Goal: Information Seeking & Learning: Learn about a topic

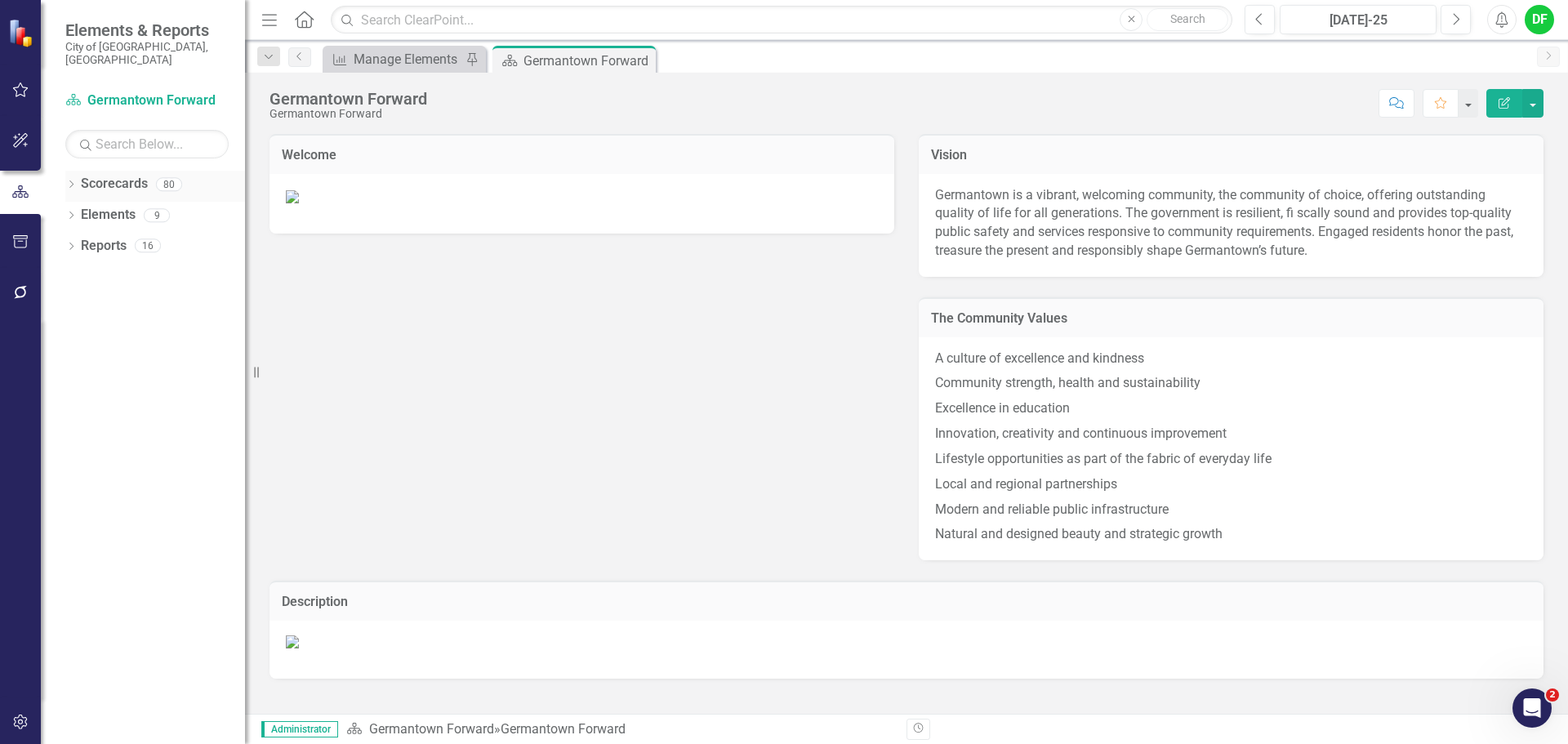
click at [74, 182] on icon "Dropdown" at bounding box center [70, 186] width 11 height 9
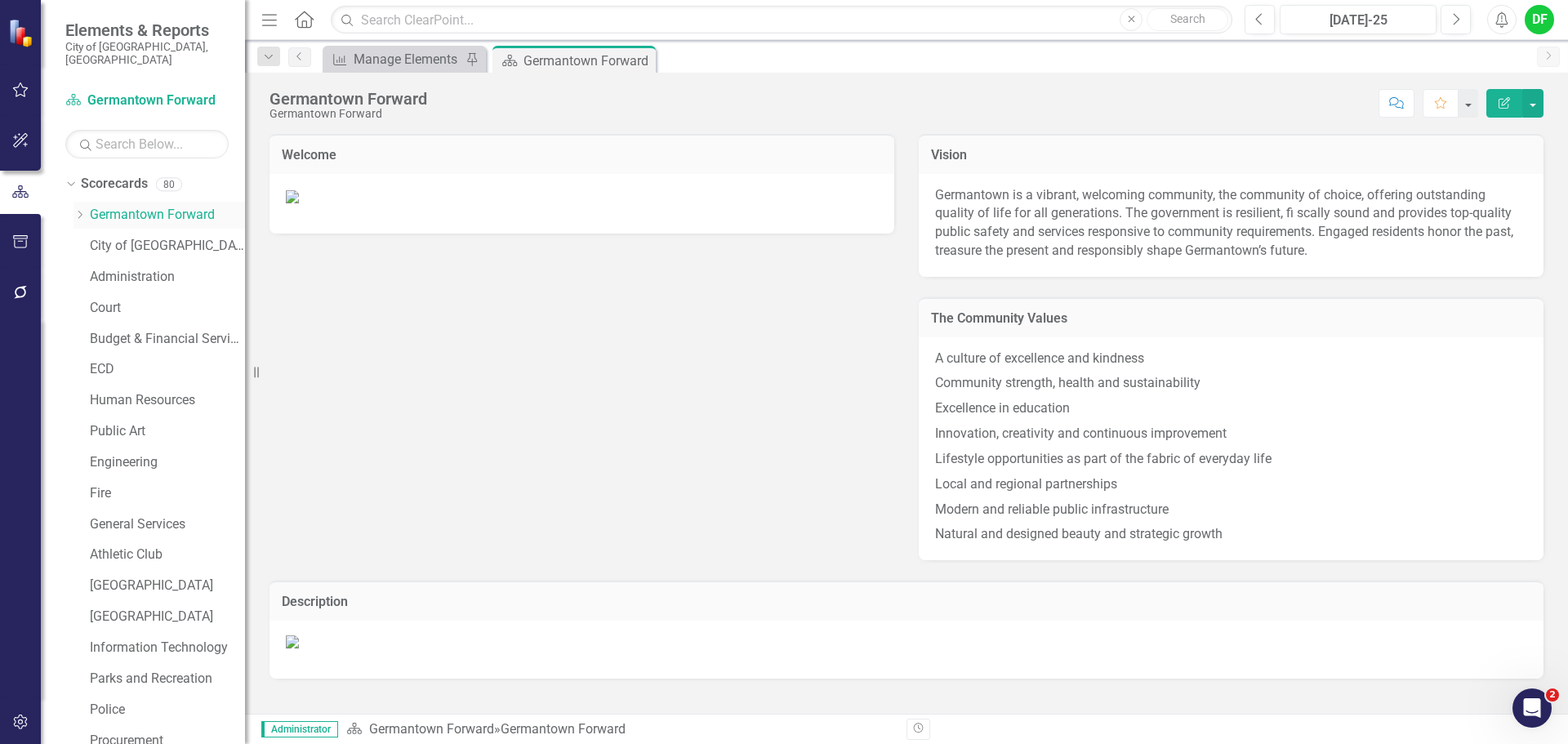
click at [80, 211] on icon at bounding box center [80, 215] width 4 height 9
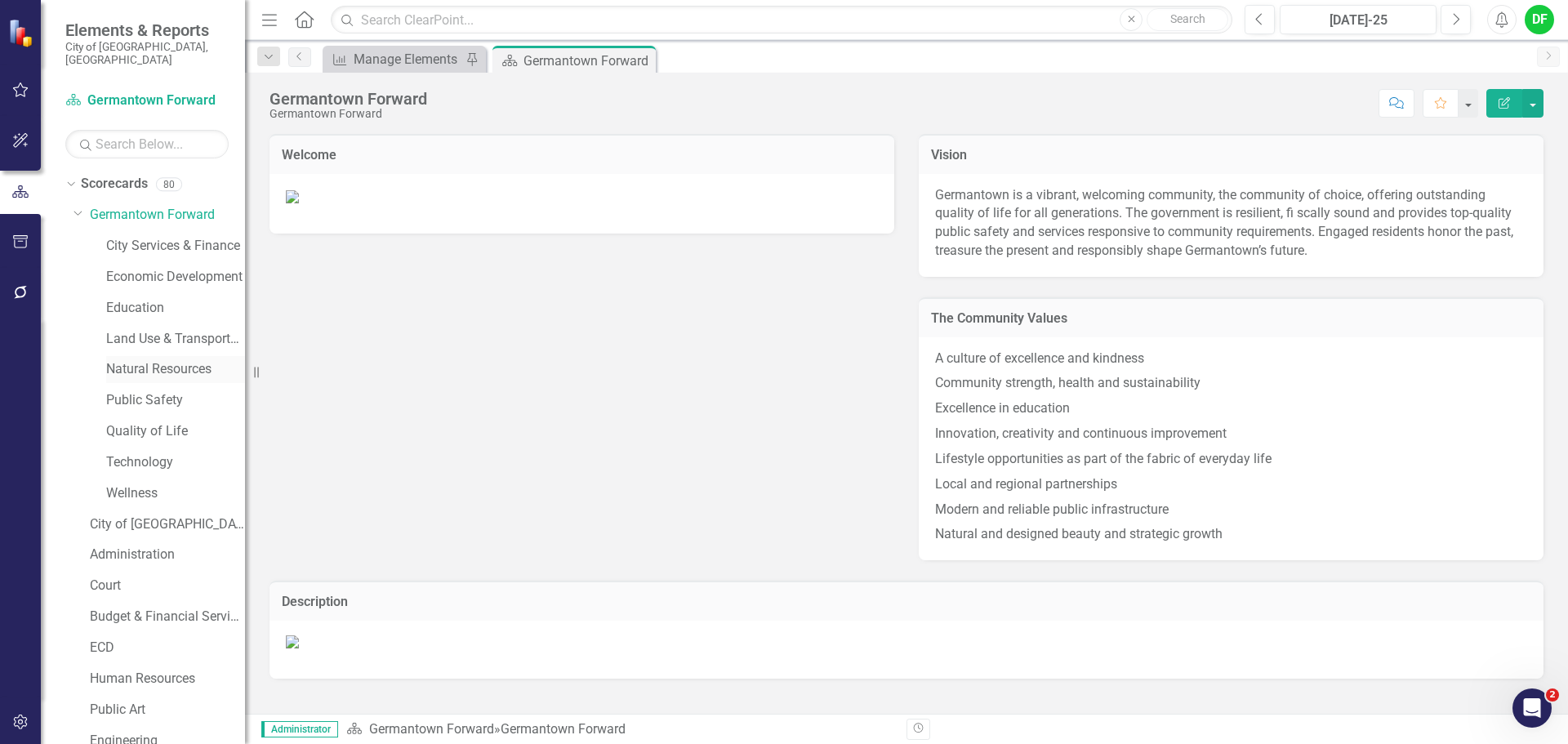
click at [147, 360] on link "Natural Resources" at bounding box center [176, 369] width 139 height 19
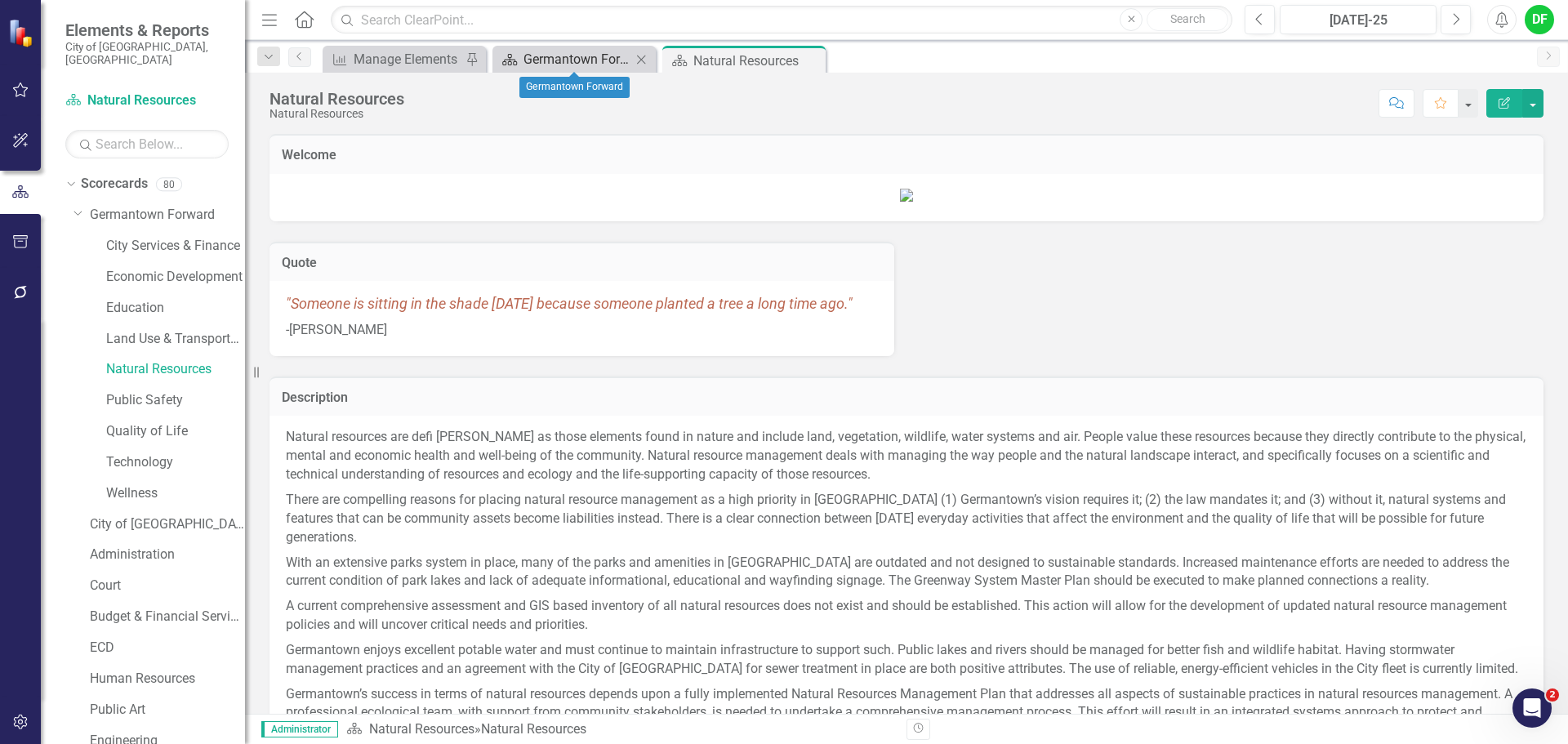
click at [534, 57] on div "Germantown Forward" at bounding box center [578, 59] width 108 height 21
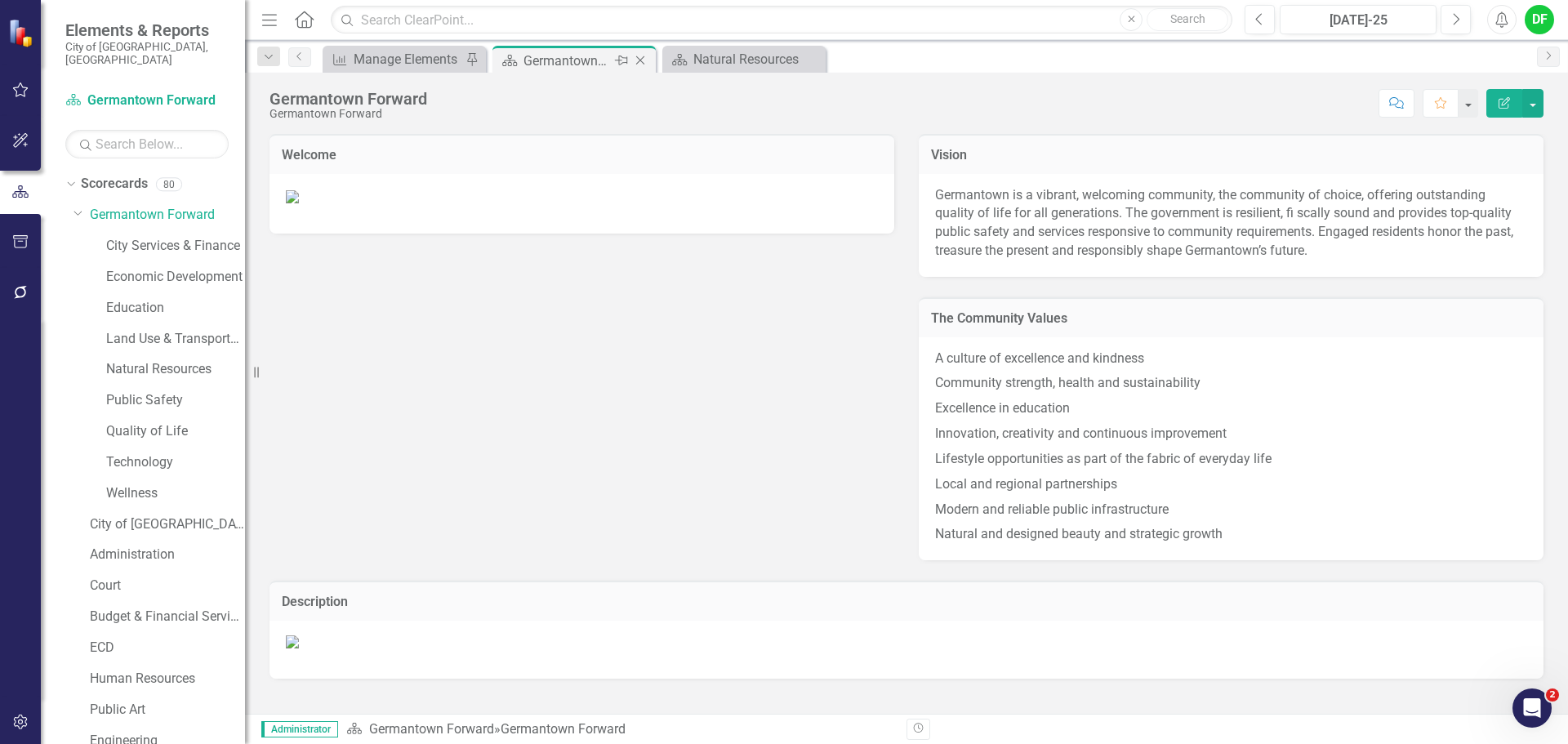
click at [642, 61] on icon "Close" at bounding box center [640, 60] width 16 height 13
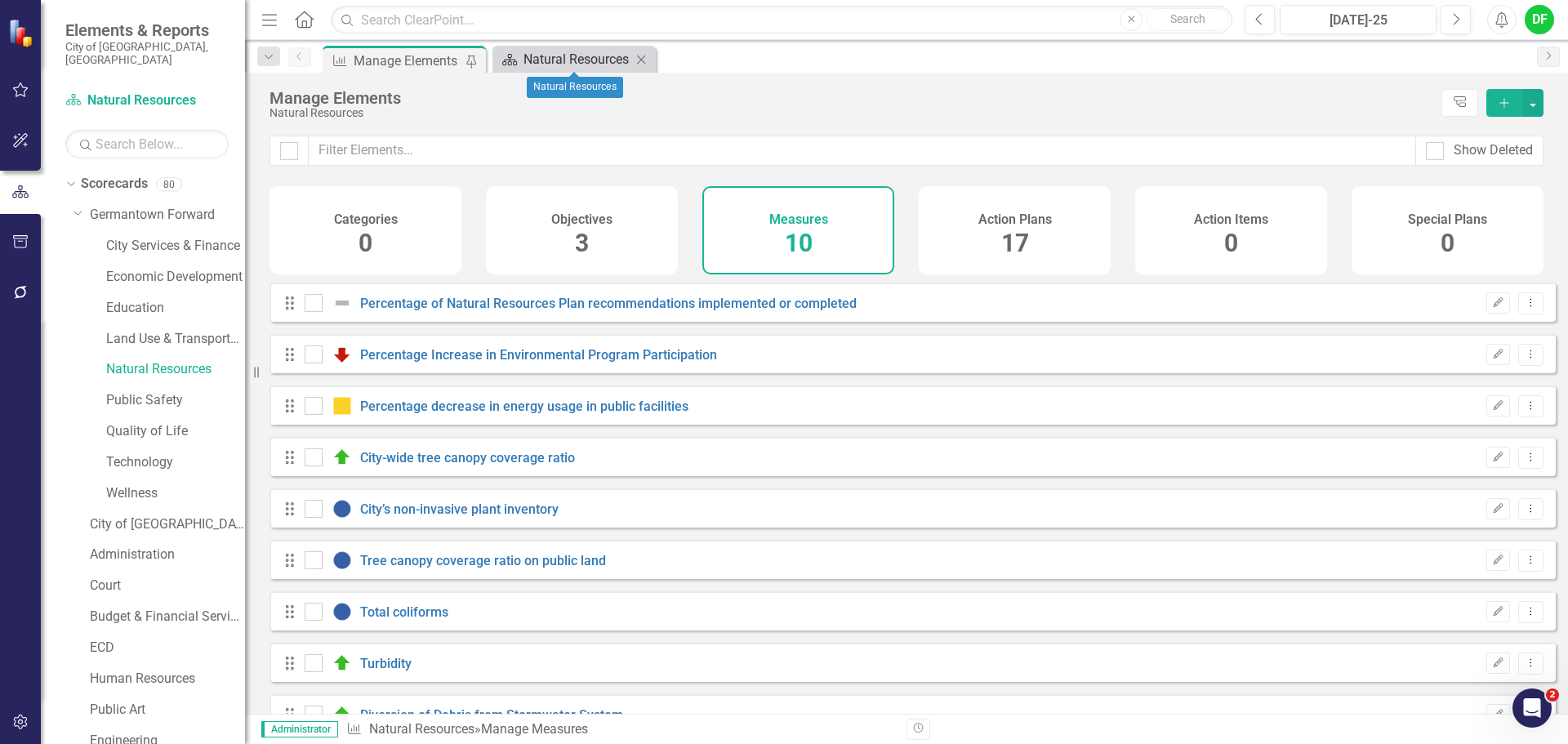
checkbox input "false"
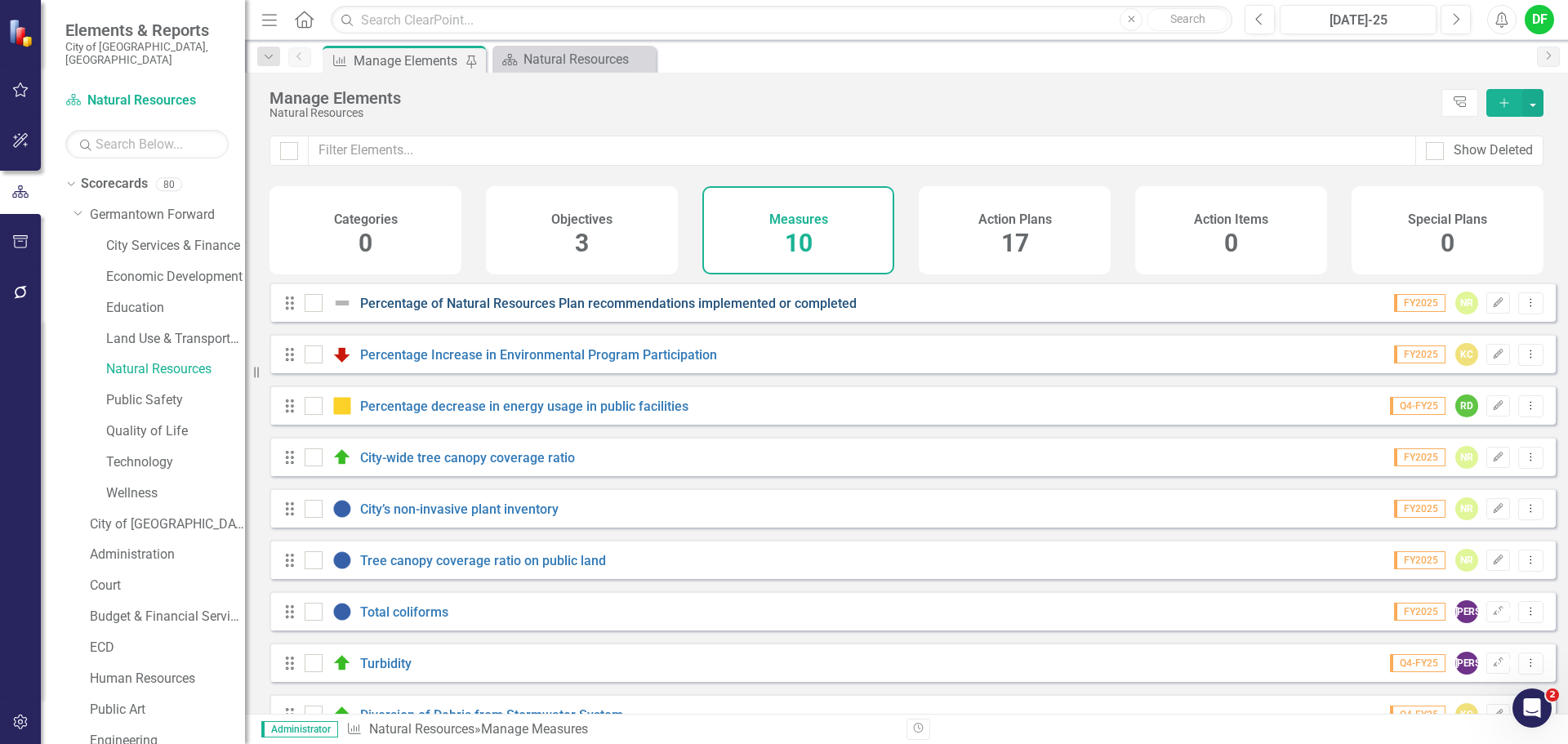
click at [519, 311] on link "Percentage of Natural Resources Plan recommendations implemented or completed" at bounding box center [608, 303] width 496 height 15
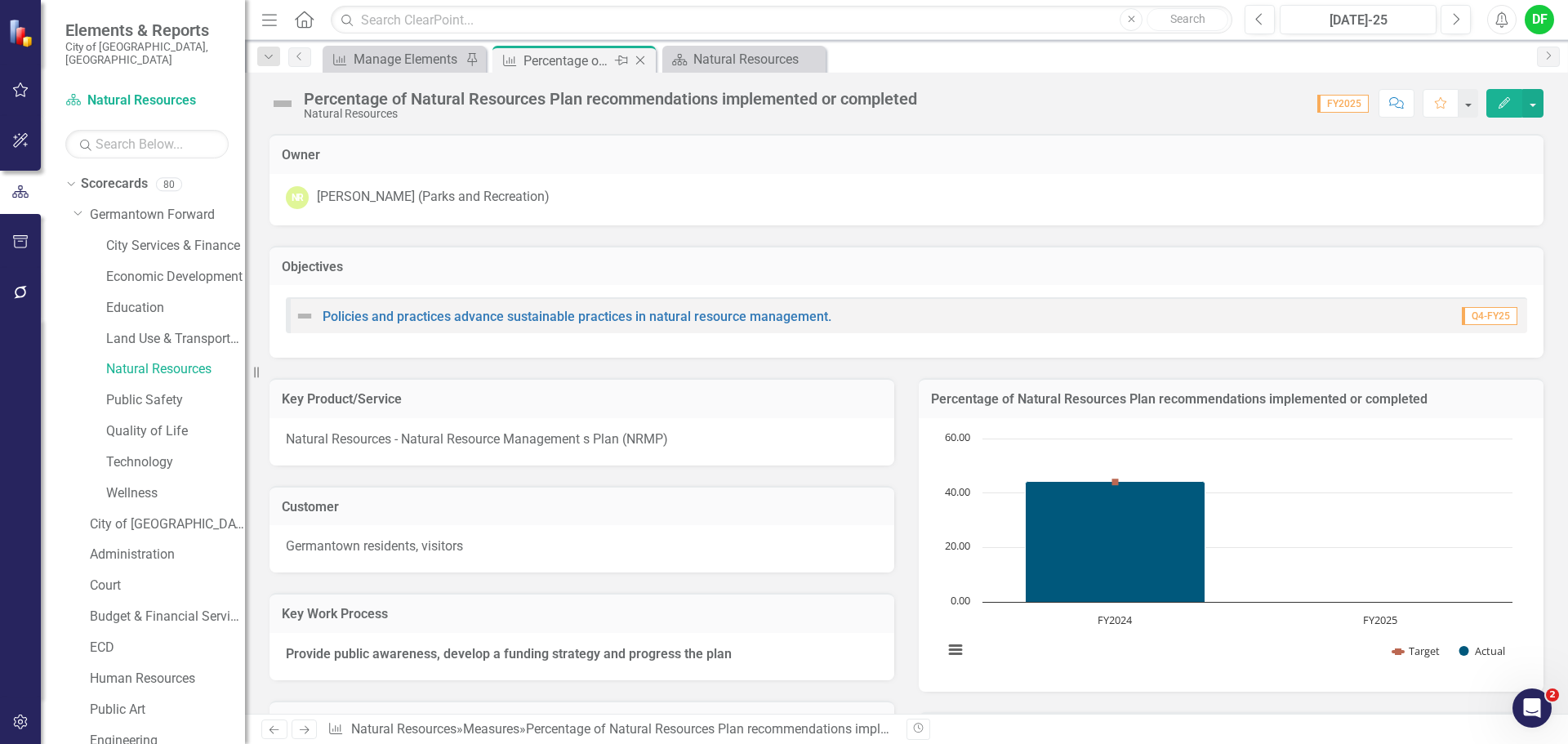
click at [641, 56] on icon "Close" at bounding box center [640, 60] width 16 height 13
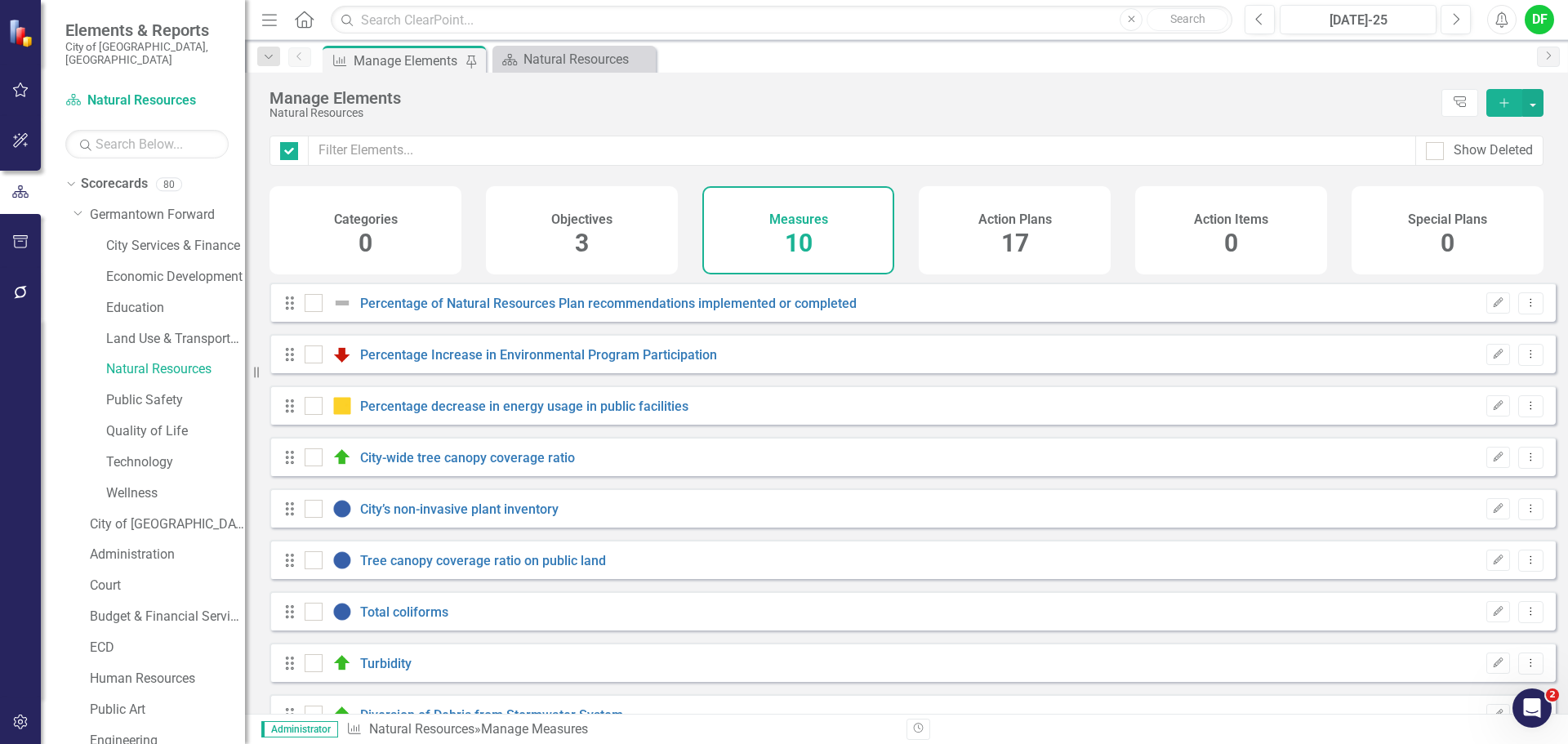
checkbox input "false"
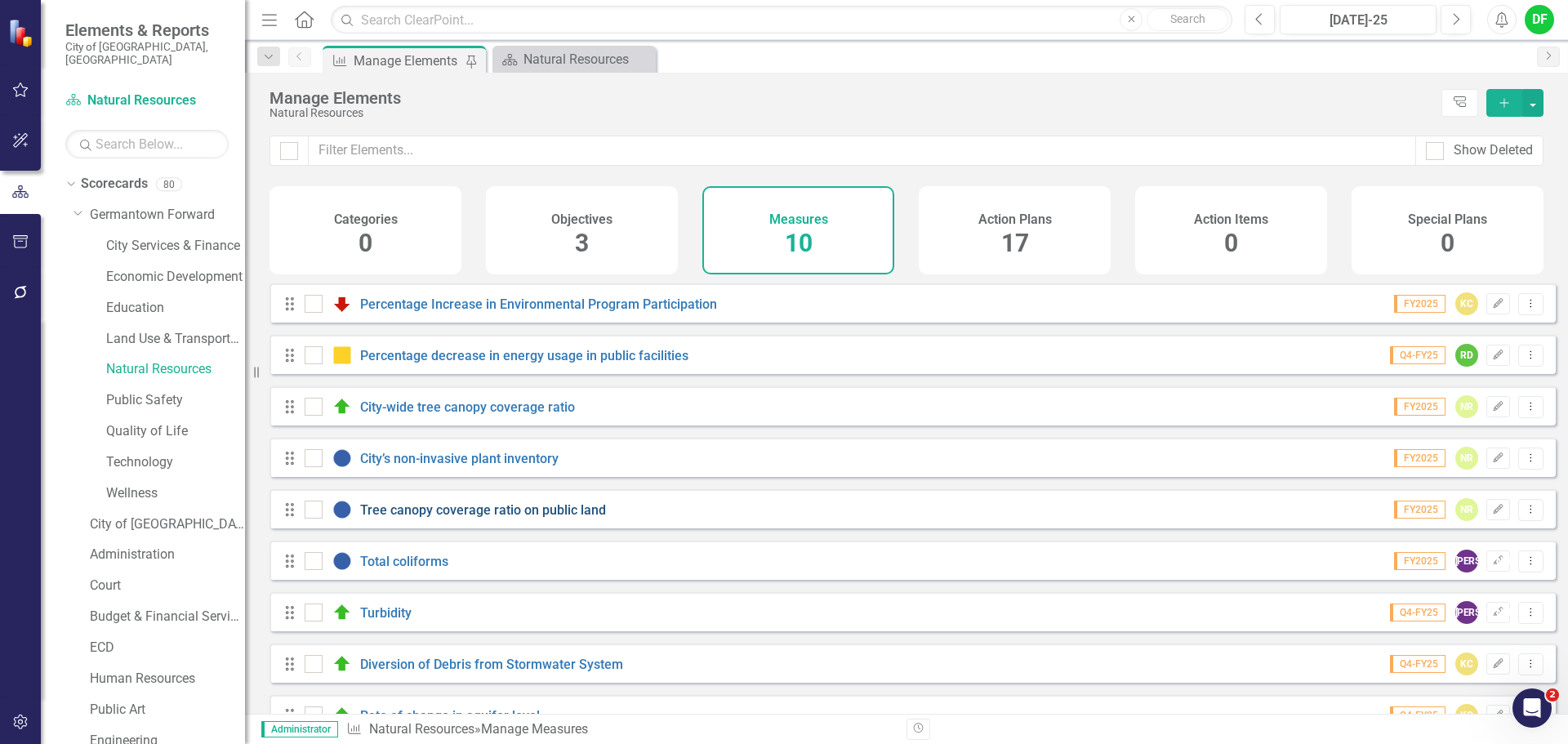
scroll to position [95, 0]
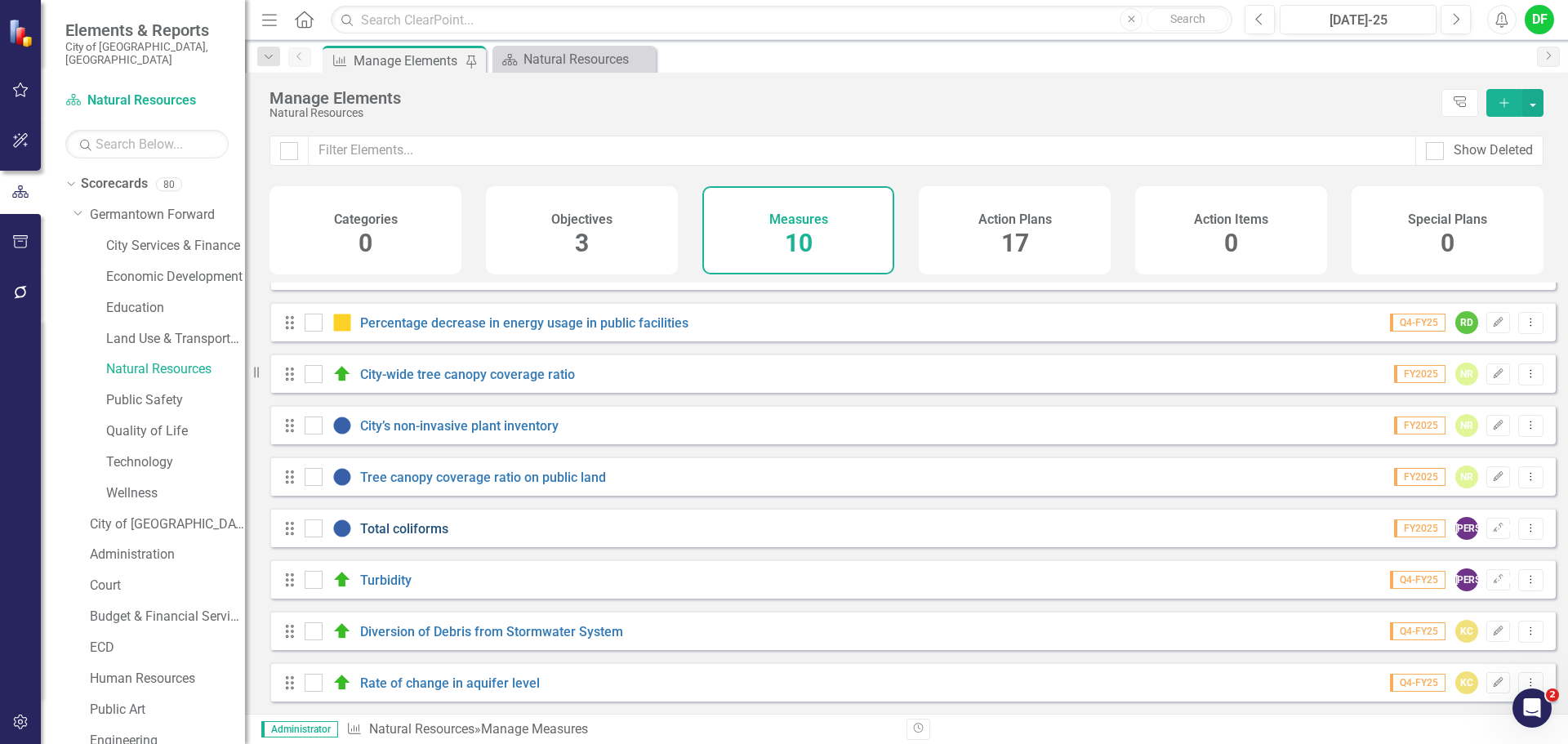
click at [414, 529] on link "Total coliforms" at bounding box center [404, 529] width 88 height 15
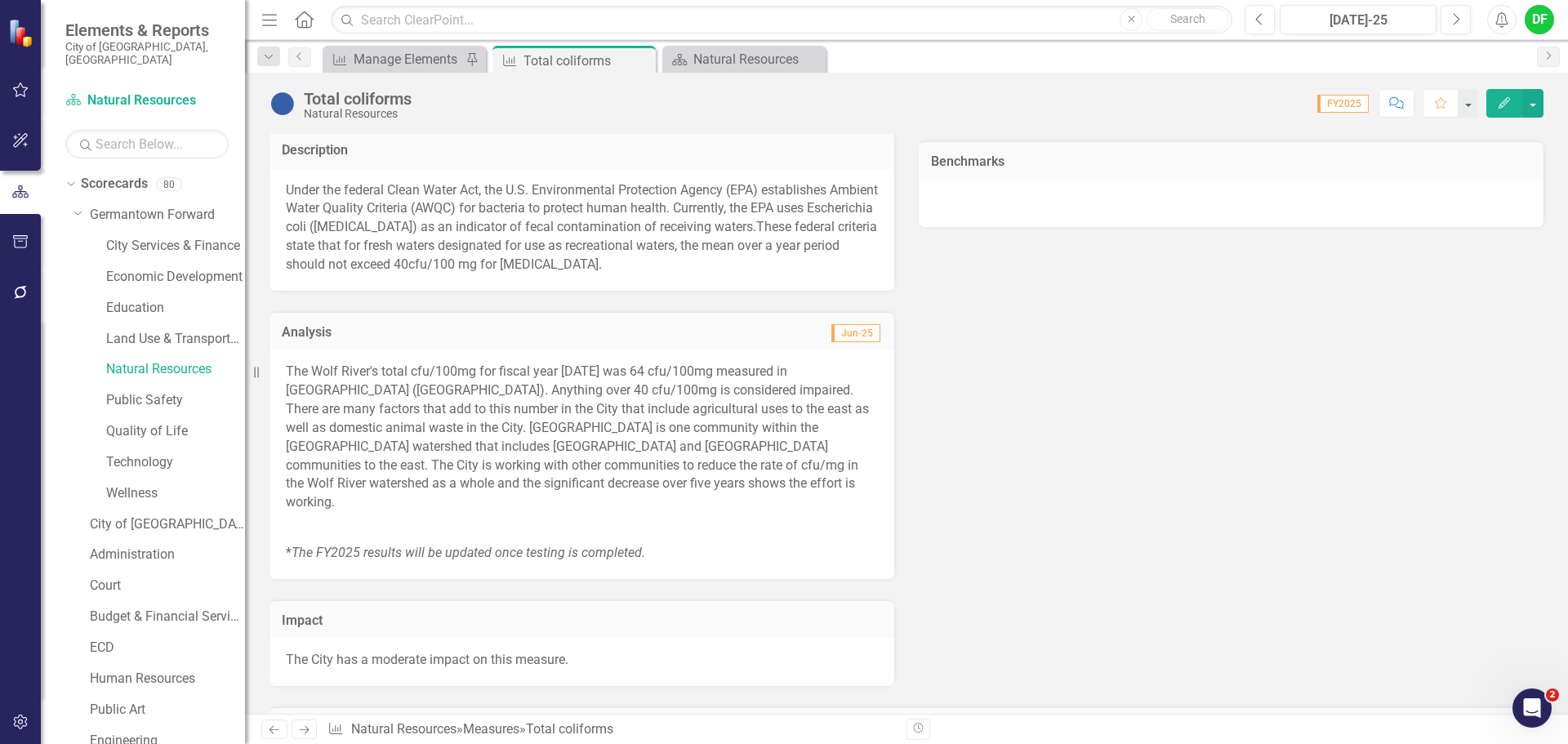
scroll to position [164, 0]
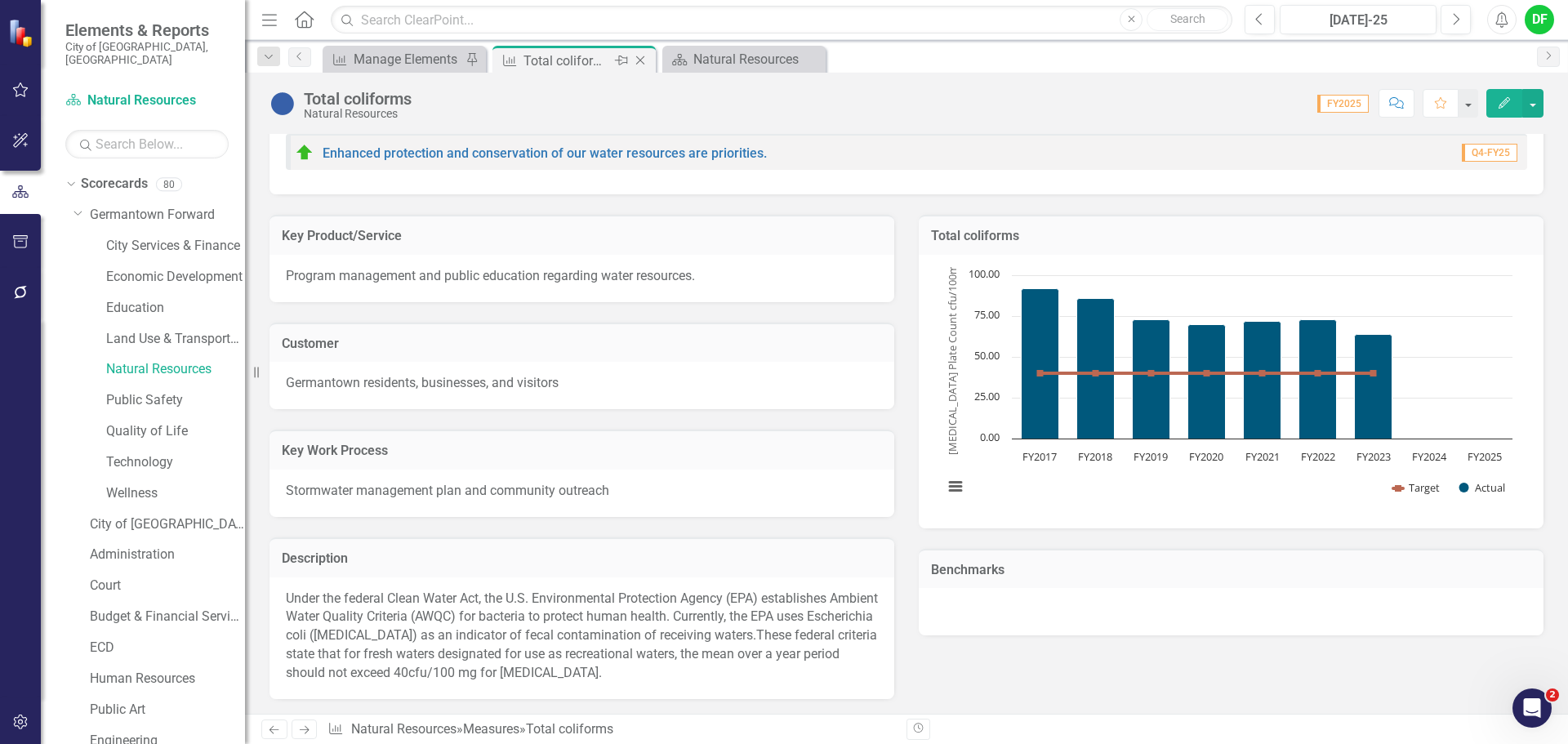
click at [639, 56] on icon "Close" at bounding box center [640, 60] width 16 height 13
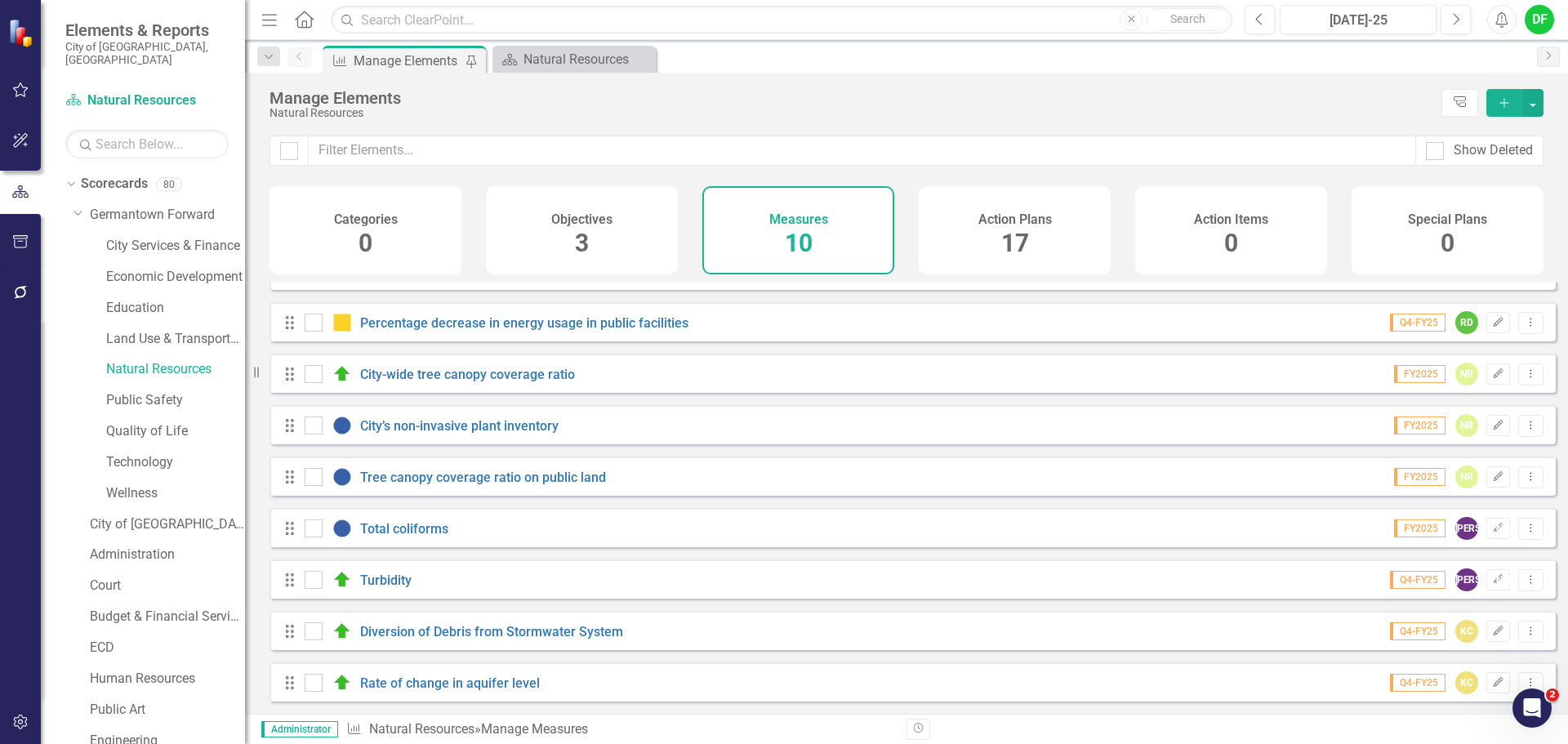
scroll to position [95, 0]
